Goal: Task Accomplishment & Management: Manage account settings

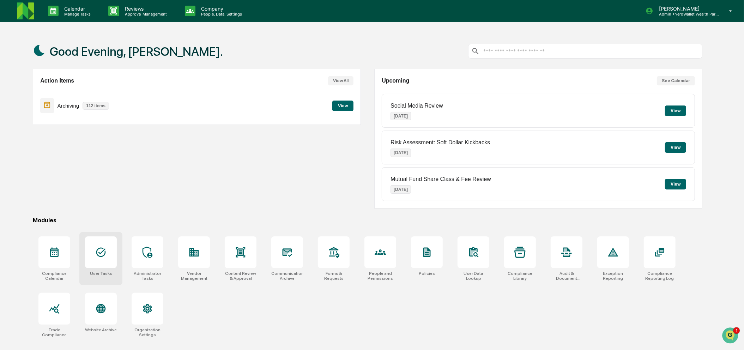
click at [109, 264] on div at bounding box center [101, 252] width 32 height 32
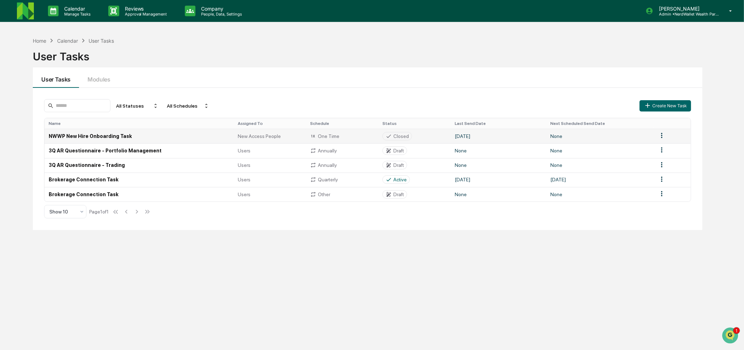
click at [131, 135] on td "NWWP New Hire Onboarding Task" at bounding box center [138, 136] width 189 height 14
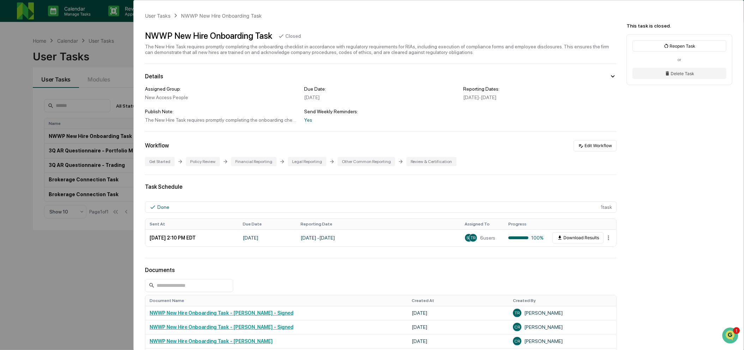
click at [113, 255] on div "User Tasks NWWP New Hire Onboarding Task NWWP New Hire Onboarding Task Closed T…" at bounding box center [372, 175] width 744 height 350
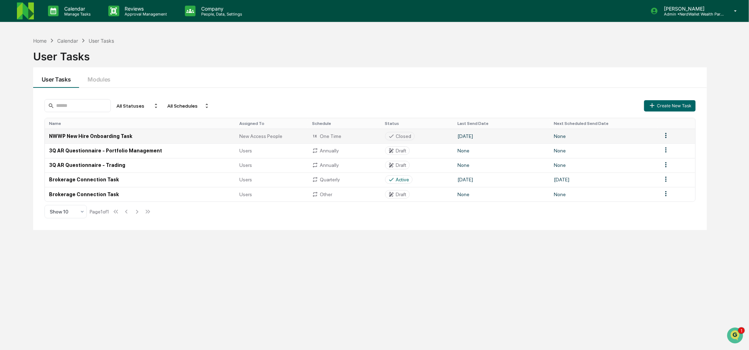
click at [660, 136] on html "Calendar Manage Tasks Reviews Approval Management Company People, Data, Setting…" at bounding box center [374, 175] width 749 height 350
click at [659, 146] on div "Edit" at bounding box center [661, 148] width 45 height 11
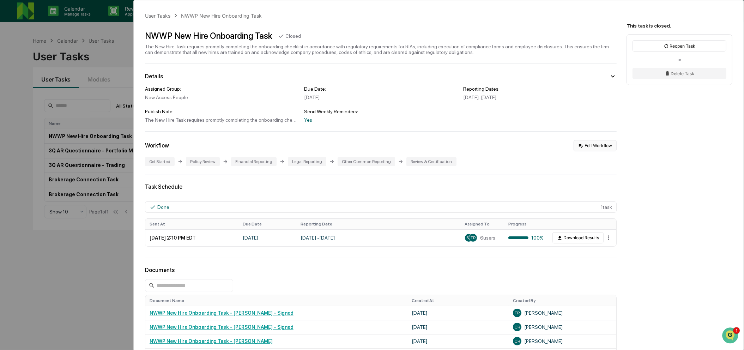
click at [595, 149] on button "Edit Workflow" at bounding box center [595, 145] width 43 height 11
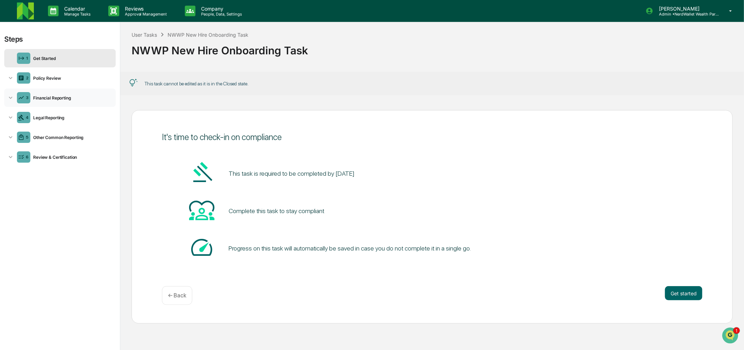
click at [68, 102] on div "3 Financial Reporting" at bounding box center [59, 98] width 111 height 18
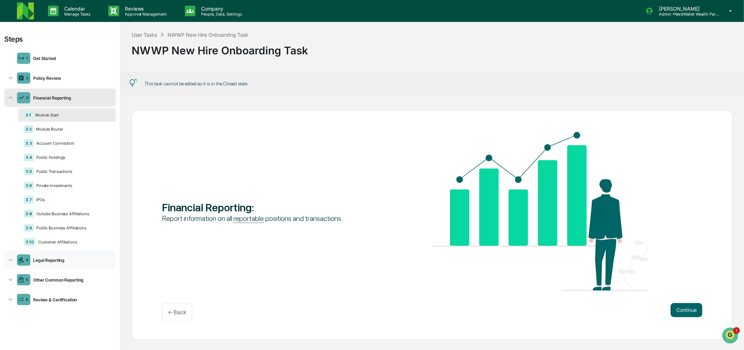
click at [71, 259] on div "4 Legal Reporting" at bounding box center [59, 260] width 111 height 18
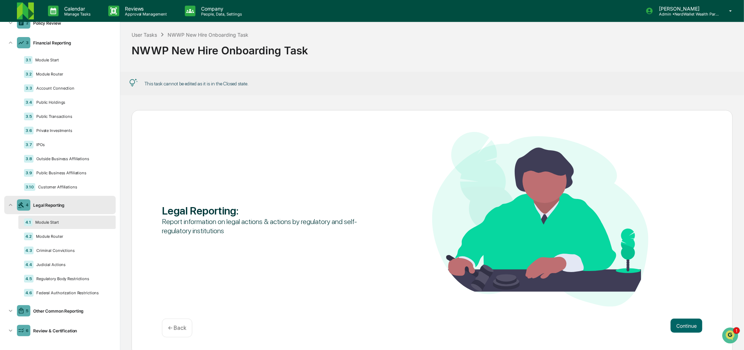
scroll to position [61, 0]
click at [58, 313] on div "5 Other Common Reporting" at bounding box center [59, 308] width 111 height 18
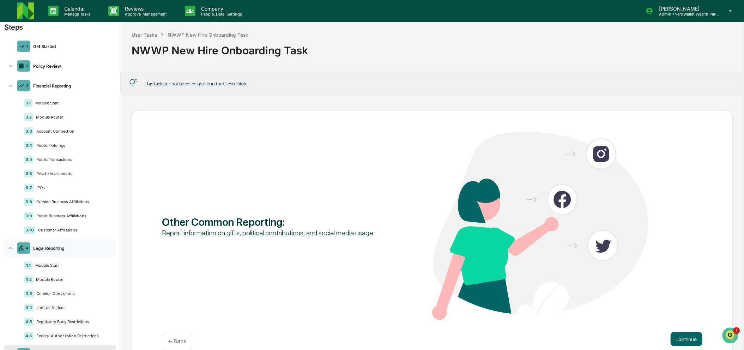
scroll to position [12, 0]
click at [37, 68] on div "Policy Review" at bounding box center [71, 66] width 83 height 5
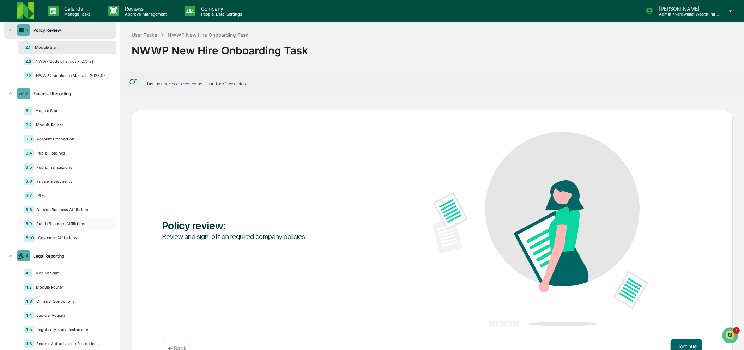
scroll to position [178, 0]
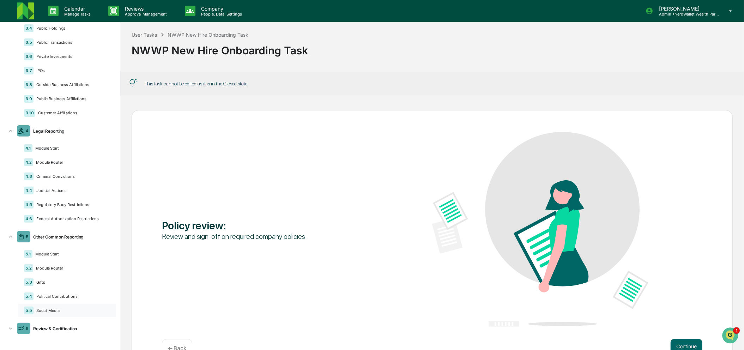
click at [72, 307] on div "5.5 Social Media" at bounding box center [66, 310] width 97 height 13
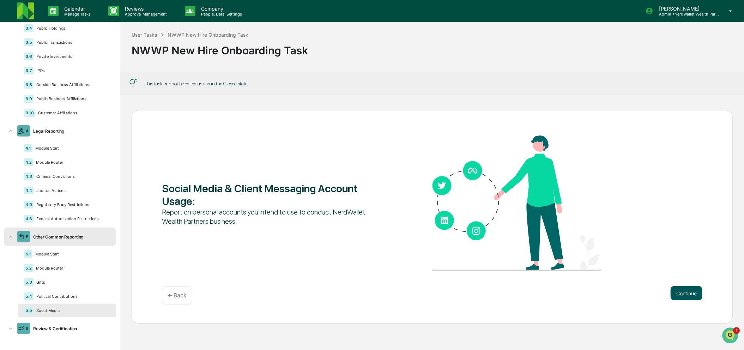
click at [685, 292] on button "Continue" at bounding box center [687, 293] width 32 height 14
